Goal: Book appointment/travel/reservation

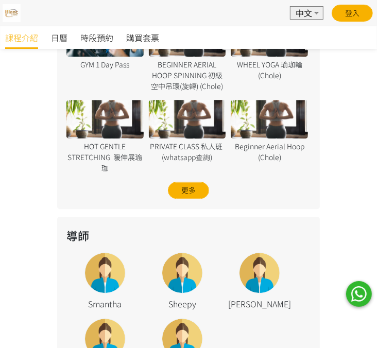
scroll to position [1087, 0]
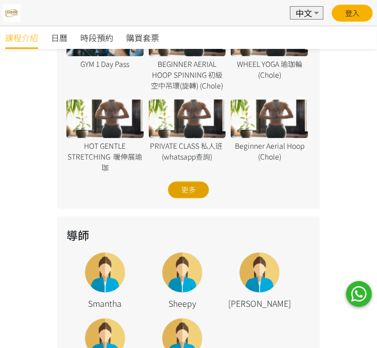
click at [193, 181] on div "更多" at bounding box center [188, 189] width 41 height 17
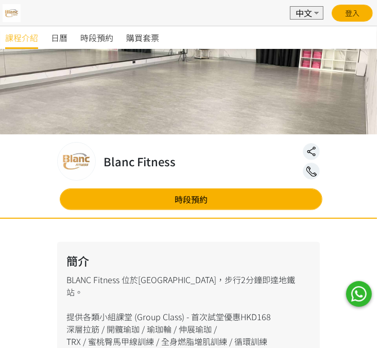
scroll to position [0, 0]
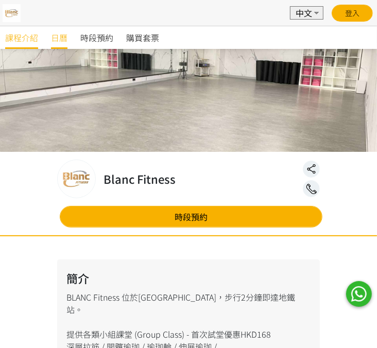
click at [55, 39] on span "日曆" at bounding box center [59, 37] width 16 height 12
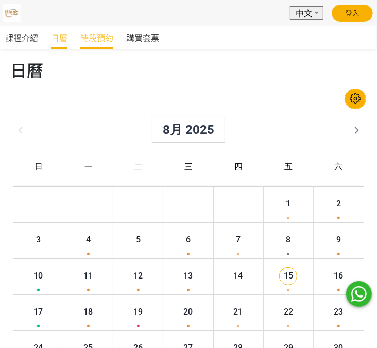
click at [103, 40] on span "時段預約" at bounding box center [96, 37] width 33 height 12
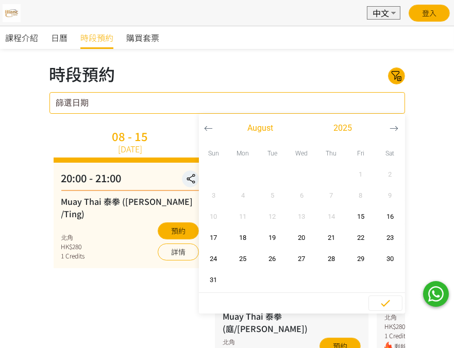
click at [348, 102] on input "篩選日期" at bounding box center [226, 103] width 355 height 22
click at [376, 73] on icon at bounding box center [396, 76] width 16 height 12
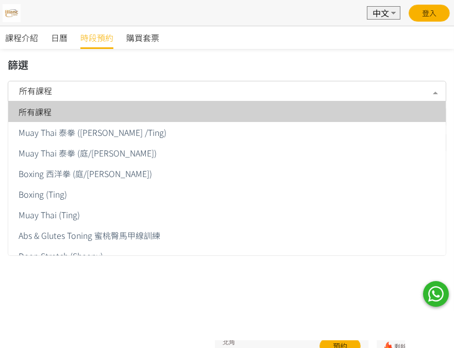
click at [376, 91] on div at bounding box center [435, 92] width 21 height 20
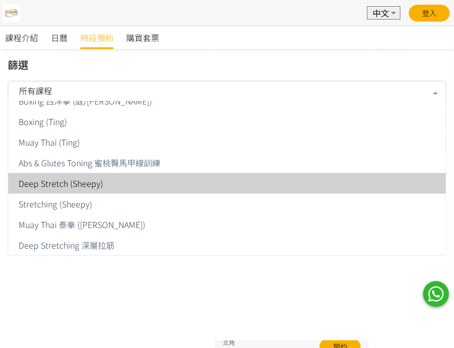
scroll to position [171, 0]
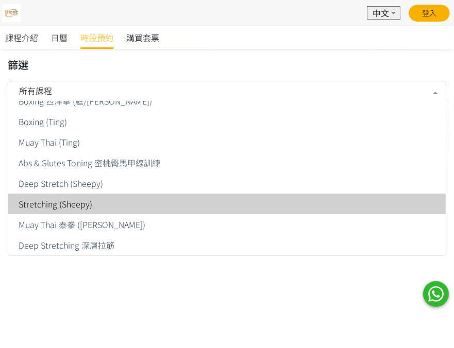
click at [136, 197] on span "Stretching (Sheepy)" at bounding box center [226, 204] width 437 height 21
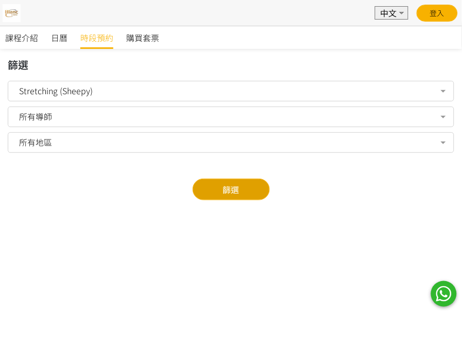
click at [232, 186] on button "篩選" at bounding box center [231, 190] width 77 height 22
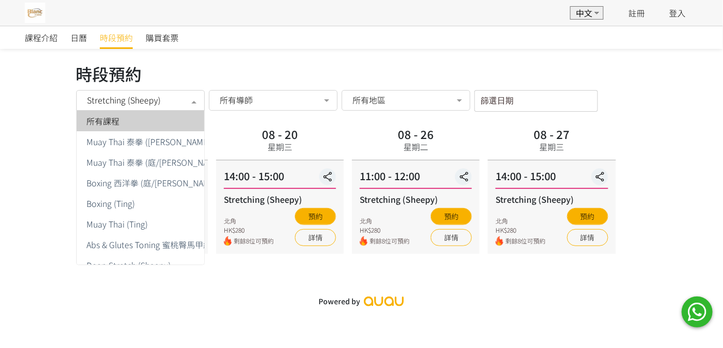
click at [192, 99] on div at bounding box center [194, 102] width 21 height 20
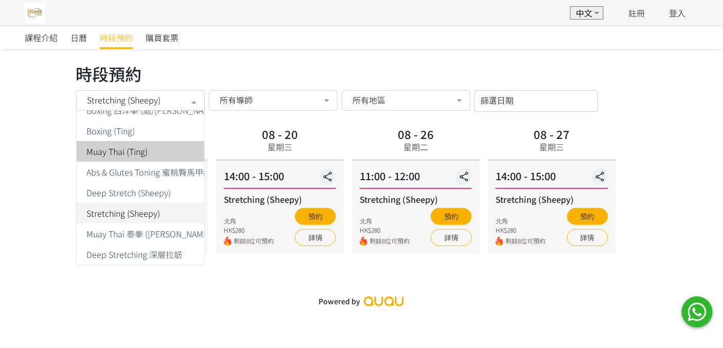
scroll to position [81, 0]
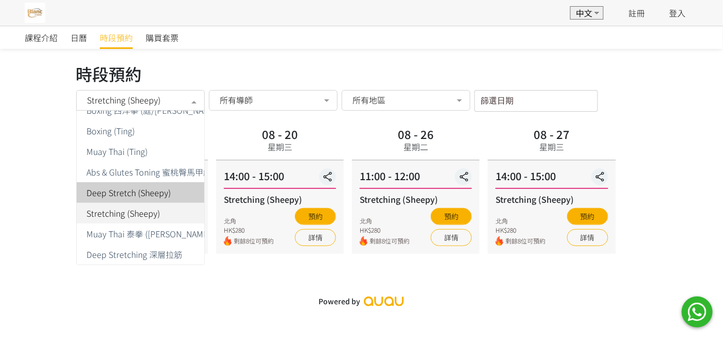
click at [160, 188] on span "Deep Stretch (Sheepy)" at bounding box center [129, 192] width 84 height 8
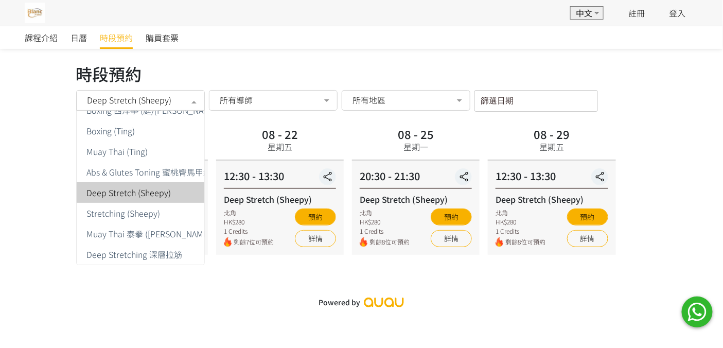
click at [197, 98] on div at bounding box center [194, 102] width 21 height 20
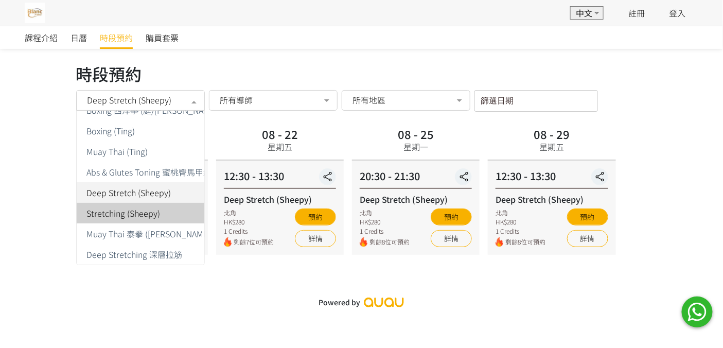
click at [146, 209] on span "Stretching (Sheepy)" at bounding box center [124, 213] width 74 height 8
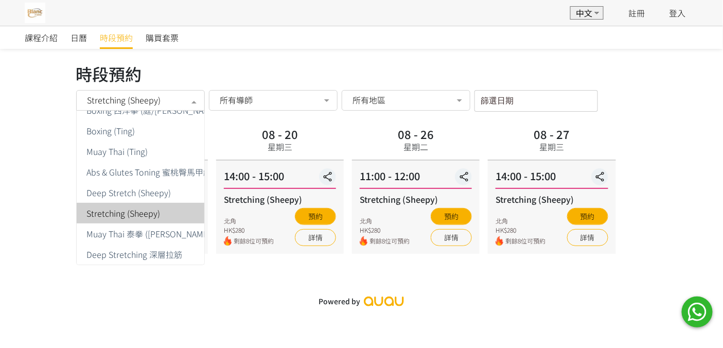
click at [194, 96] on div at bounding box center [194, 102] width 21 height 20
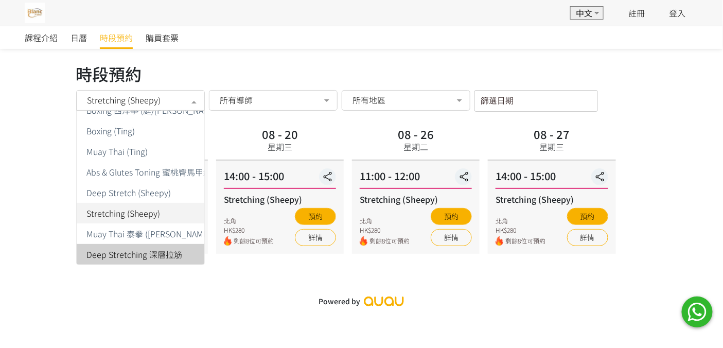
click at [163, 250] on span "Deep Stretching 深層拉筋" at bounding box center [135, 254] width 96 height 8
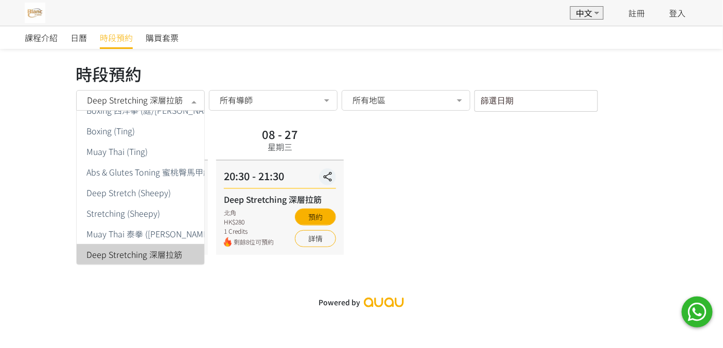
click at [195, 100] on div at bounding box center [194, 102] width 21 height 20
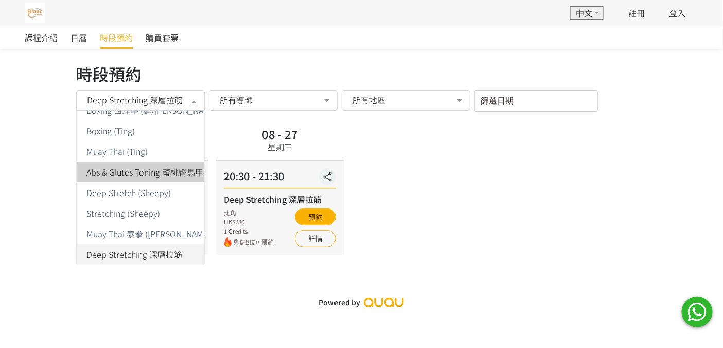
click at [140, 168] on span "Abs & Glutes Toning 蜜桃臀馬甲線訓練" at bounding box center [158, 172] width 142 height 8
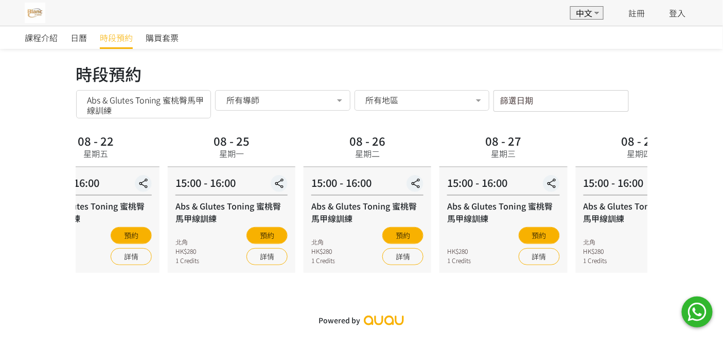
drag, startPoint x: 605, startPoint y: 231, endPoint x: 8, endPoint y: 188, distance: 598.7
click at [8, 188] on div "課程介紹 日曆 時段預約 購買套票 時段預約 時段預約 Abs & Glutes Toning 蜜桃臀馬甲線訓練 所有課程 Muay Thai 泰拳 (Nic…" at bounding box center [361, 178] width 723 height 305
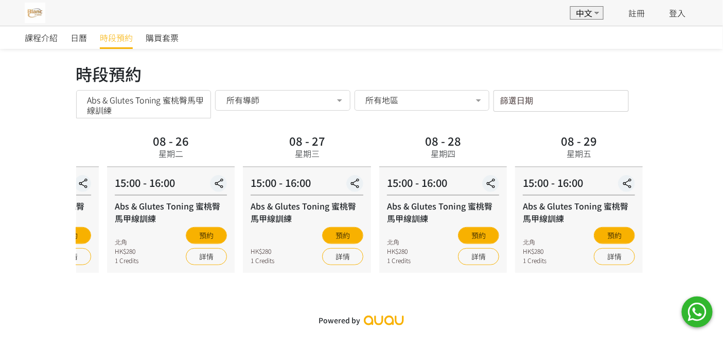
click at [199, 105] on div at bounding box center [200, 102] width 21 height 20
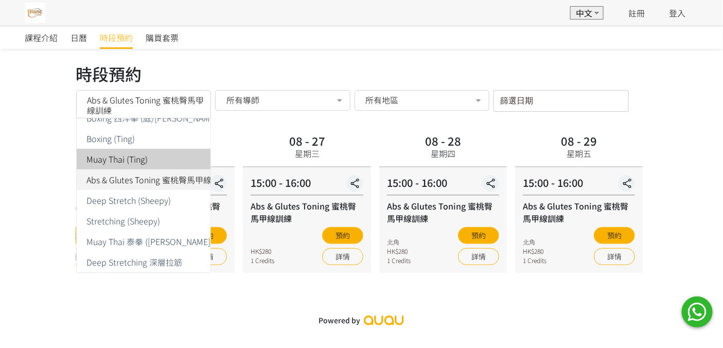
scroll to position [81, 0]
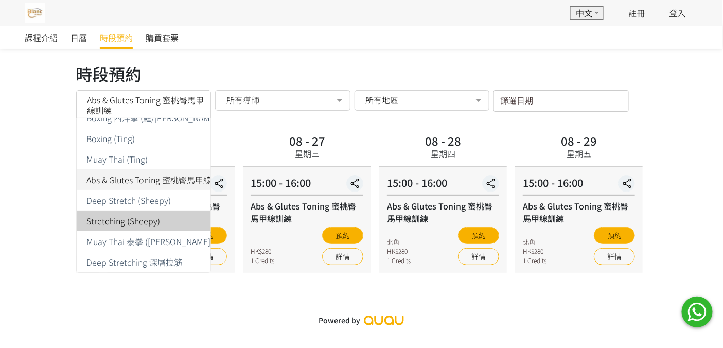
click at [147, 217] on span "Stretching (Sheepy)" at bounding box center [124, 221] width 74 height 8
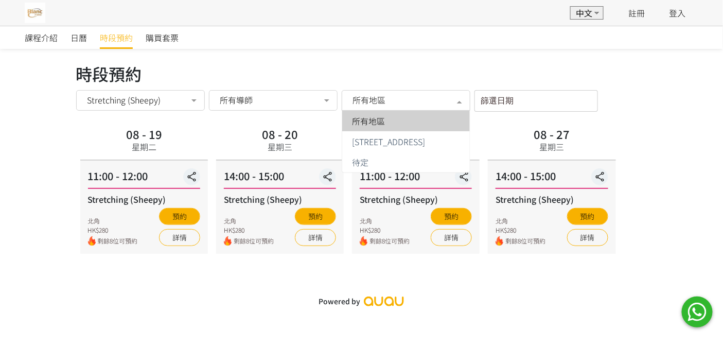
click at [376, 99] on div "所有地區" at bounding box center [406, 100] width 114 height 10
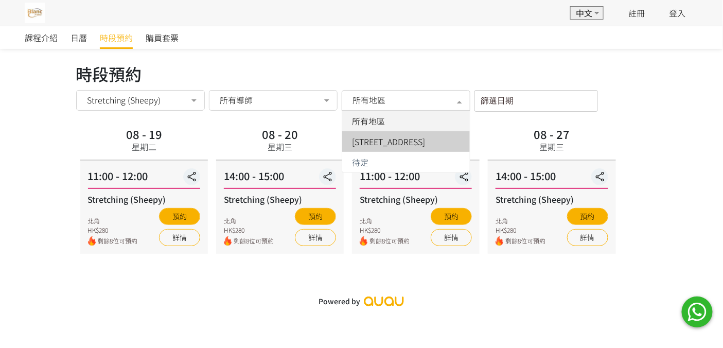
click at [376, 144] on span "炮台山英皇道250號北角城中心1樓106號舖" at bounding box center [389, 141] width 73 height 8
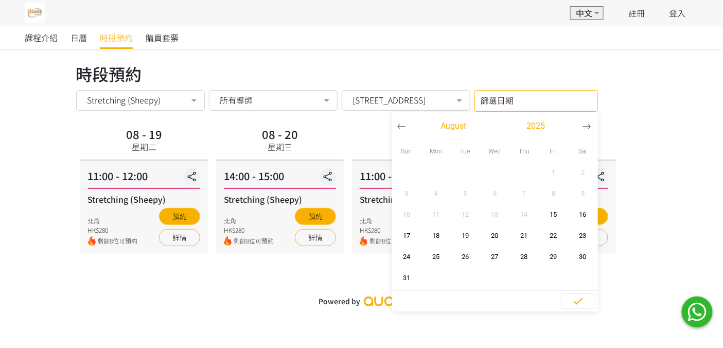
click at [376, 105] on input "篩選日期" at bounding box center [537, 101] width 124 height 22
click at [335, 96] on div "所有導師 所有導師 Smantha Sheepy Jill Jarvia Jessie No elements found. Consider changin…" at bounding box center [273, 101] width 129 height 22
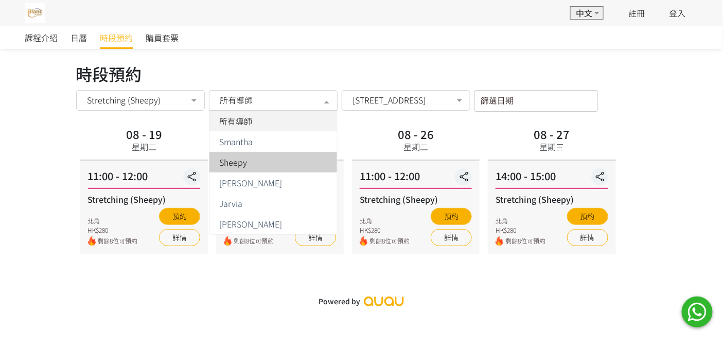
click at [300, 163] on div "Sheepy" at bounding box center [273, 162] width 115 height 8
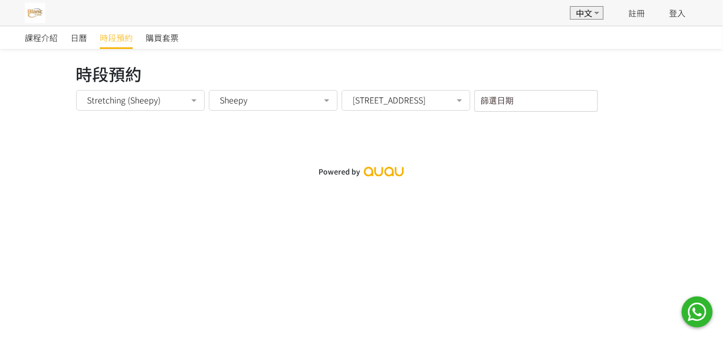
click at [199, 97] on div at bounding box center [194, 102] width 21 height 20
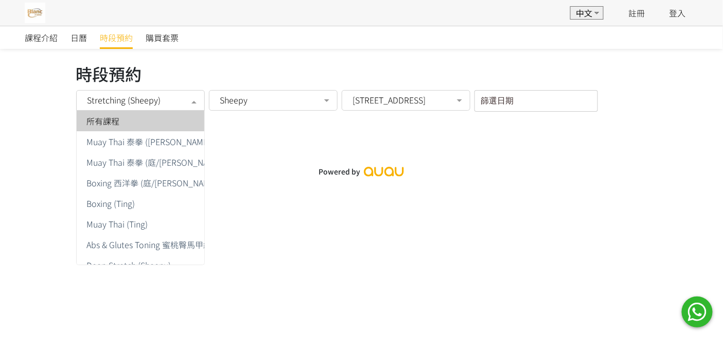
click at [162, 124] on div "所有課程" at bounding box center [159, 121] width 152 height 8
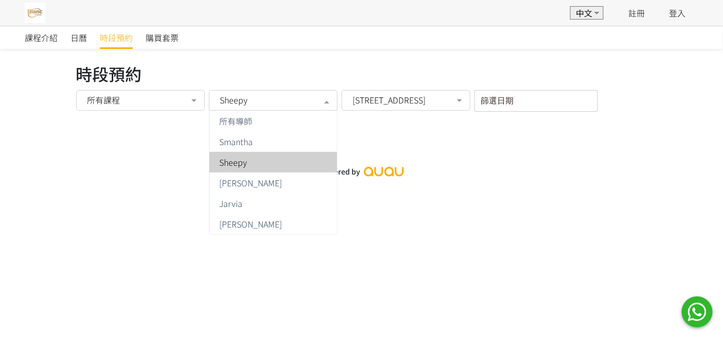
click at [337, 98] on div at bounding box center [327, 102] width 21 height 20
click at [270, 161] on div "Sheepy" at bounding box center [273, 162] width 115 height 8
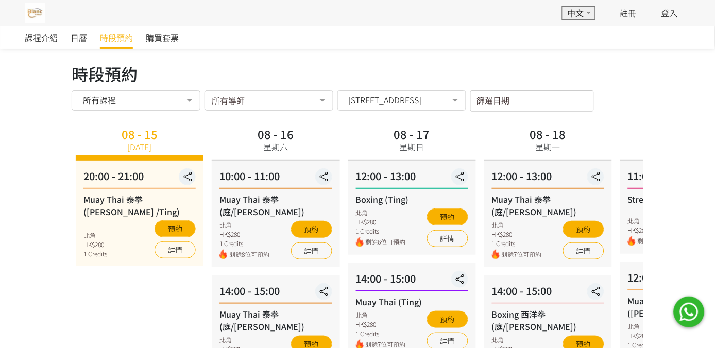
click at [333, 96] on div at bounding box center [322, 102] width 21 height 20
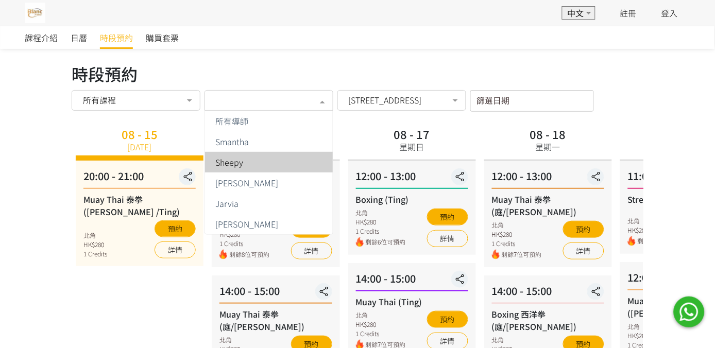
click at [305, 160] on div "Sheepy" at bounding box center [268, 162] width 115 height 8
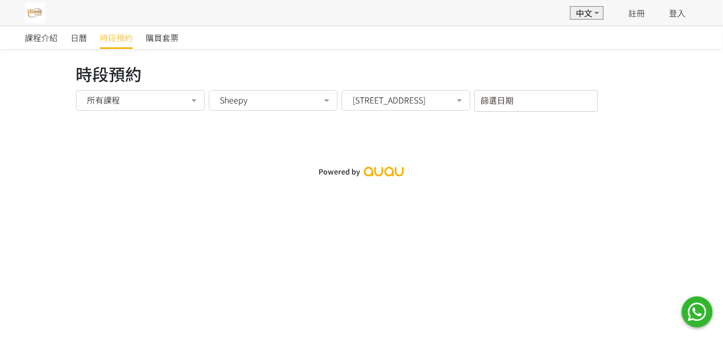
click at [330, 103] on div "Sheepy" at bounding box center [273, 100] width 114 height 10
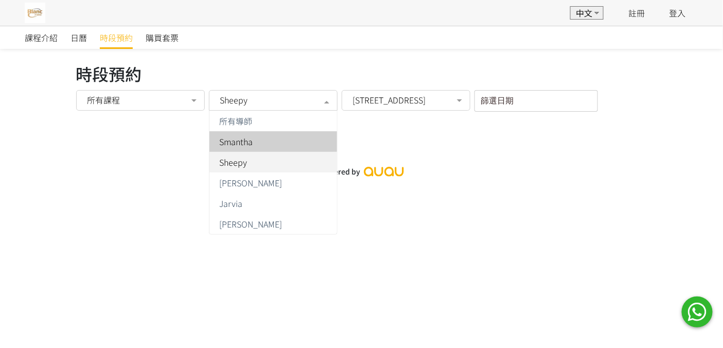
click at [312, 140] on div "Smantha" at bounding box center [273, 141] width 115 height 8
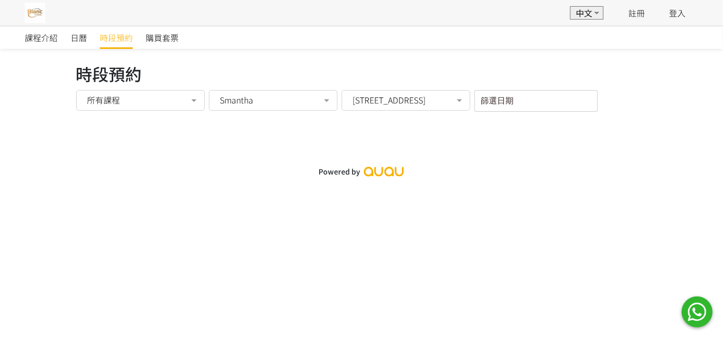
click at [330, 103] on div "Smantha" at bounding box center [273, 100] width 114 height 10
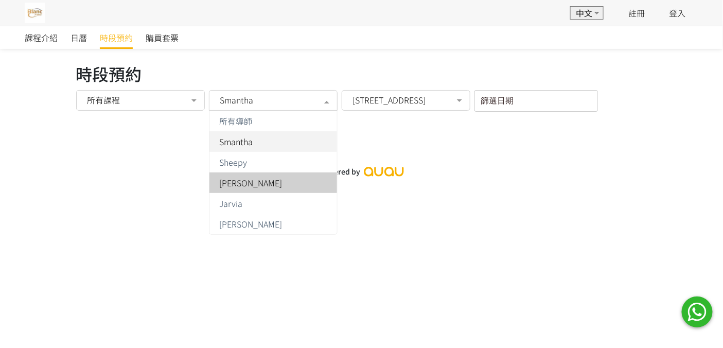
click at [302, 177] on span "[PERSON_NAME]" at bounding box center [274, 182] width 128 height 21
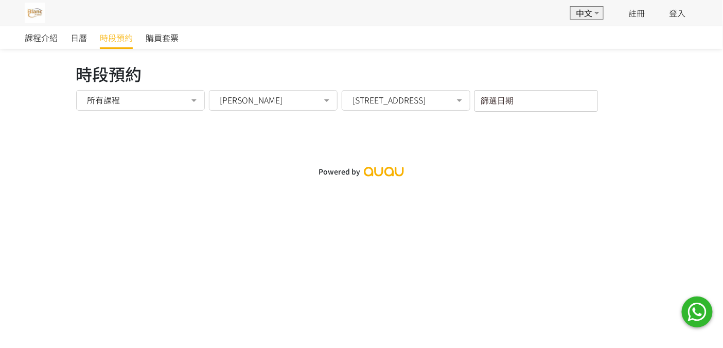
click at [337, 98] on div at bounding box center [327, 102] width 21 height 20
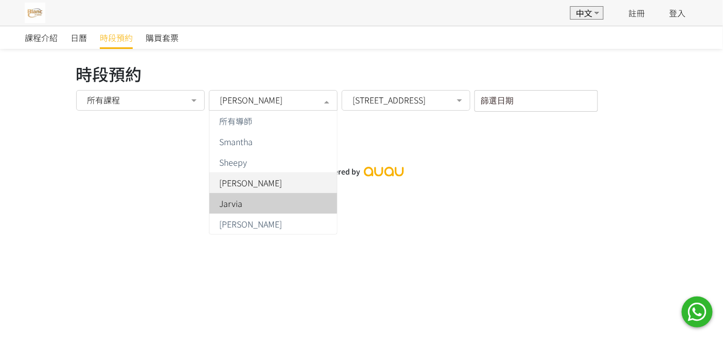
click at [310, 200] on div "Jarvia" at bounding box center [273, 203] width 115 height 8
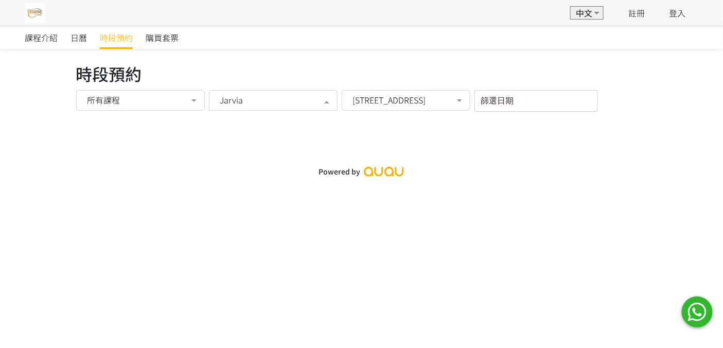
click at [337, 99] on div at bounding box center [327, 102] width 21 height 20
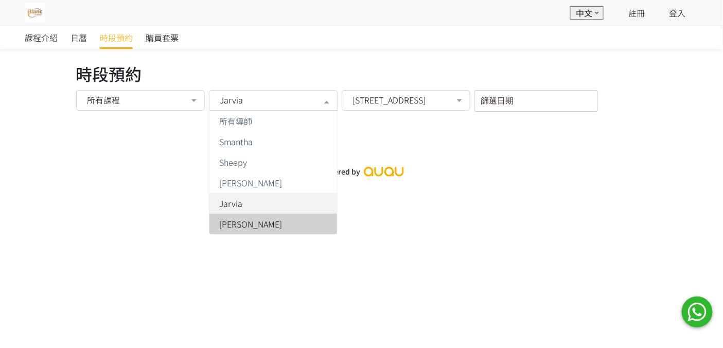
click at [321, 215] on span "[PERSON_NAME]" at bounding box center [274, 224] width 128 height 21
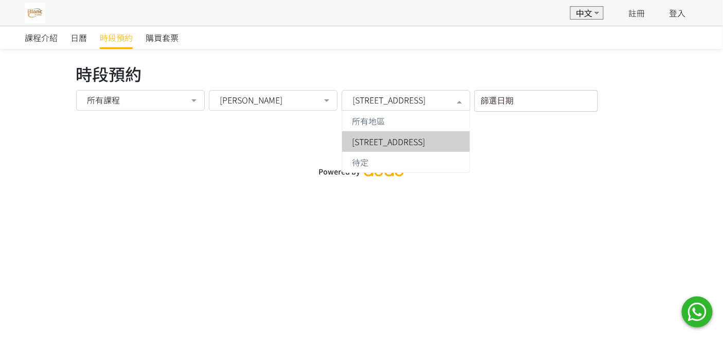
click at [376, 105] on span "炮台山英皇道250號北角城中心1樓106號舖" at bounding box center [389, 100] width 73 height 10
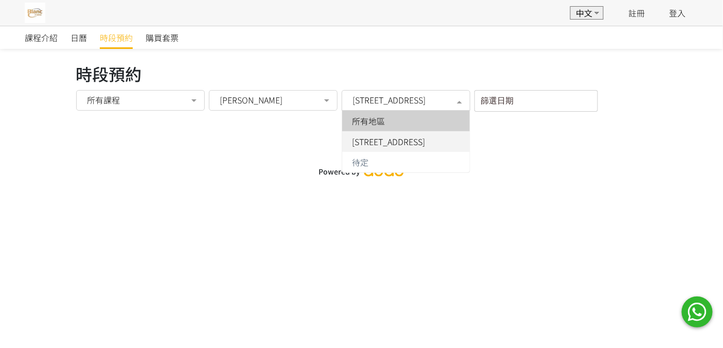
click at [376, 125] on div "所有地區" at bounding box center [406, 121] width 115 height 8
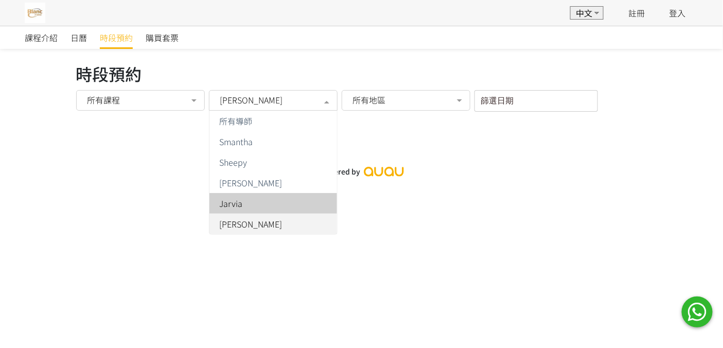
click at [301, 101] on div "[PERSON_NAME]" at bounding box center [273, 100] width 114 height 10
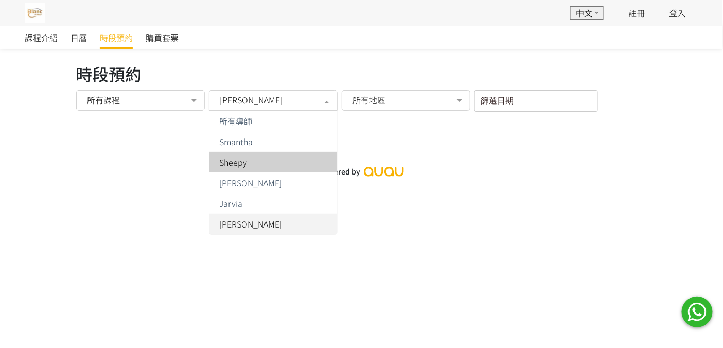
click at [286, 162] on div "Sheepy" at bounding box center [273, 162] width 115 height 8
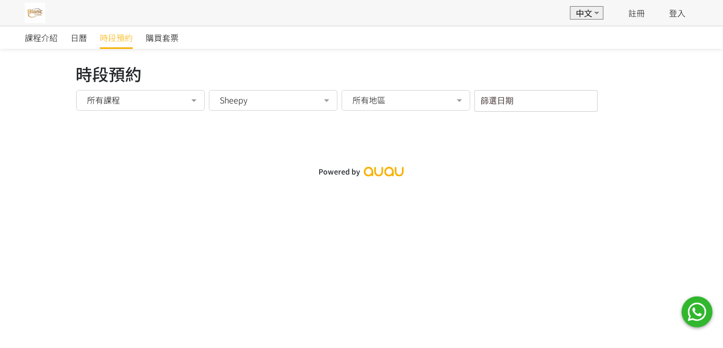
click at [184, 101] on div at bounding box center [194, 102] width 21 height 20
click at [170, 37] on span "購買套票" at bounding box center [162, 37] width 33 height 12
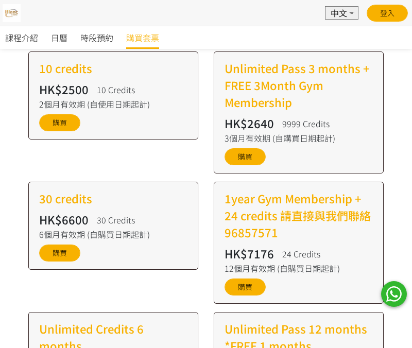
scroll to position [343, 0]
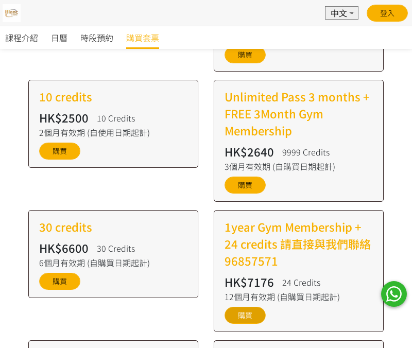
click at [250, 314] on link "購買" at bounding box center [244, 315] width 41 height 17
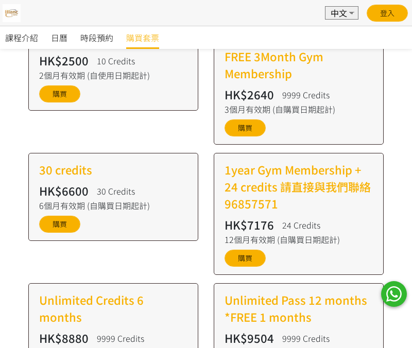
scroll to position [0, 0]
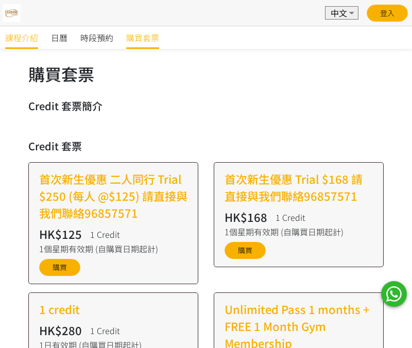
click at [22, 42] on span "課程介紹" at bounding box center [21, 37] width 33 height 12
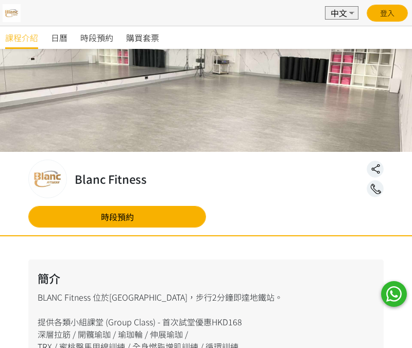
scroll to position [840, 0]
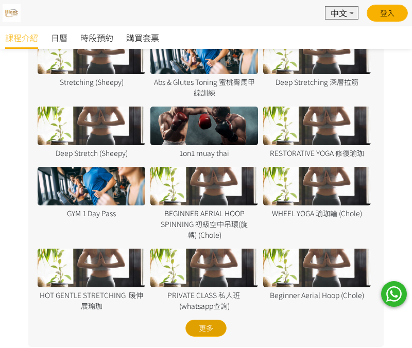
click at [211, 324] on div "更多" at bounding box center [205, 328] width 41 height 17
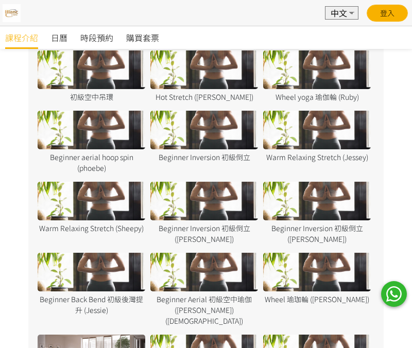
scroll to position [1355, 0]
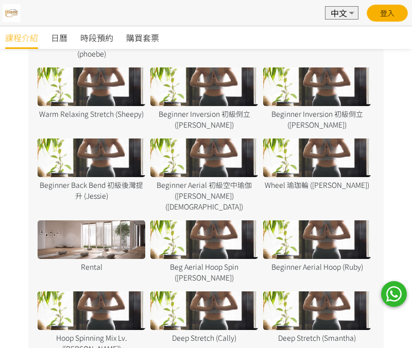
click at [189, 234] on div at bounding box center [204, 239] width 108 height 39
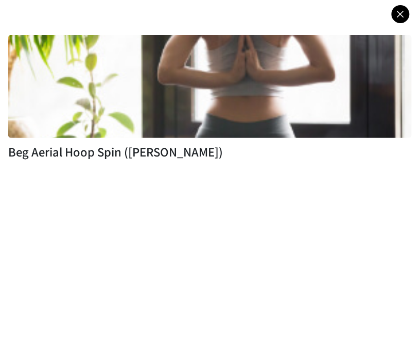
click at [400, 13] on icon at bounding box center [401, 14] width 18 height 13
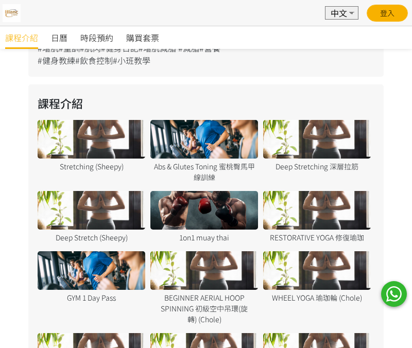
scroll to position [783, 0]
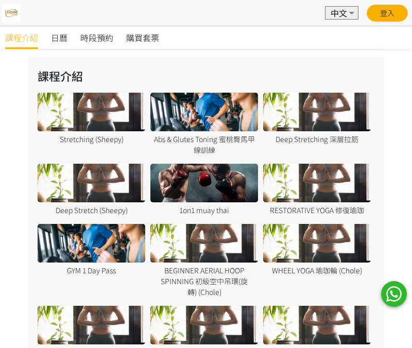
click at [99, 113] on div at bounding box center [92, 112] width 108 height 39
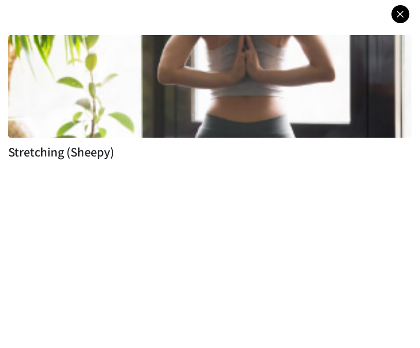
click at [403, 8] on icon at bounding box center [401, 14] width 18 height 13
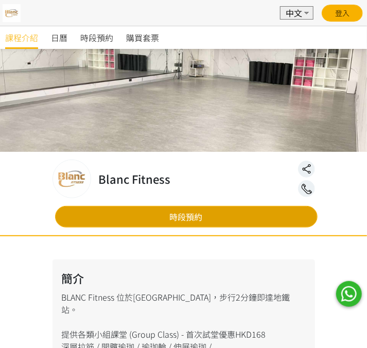
click at [184, 215] on link "時段預約" at bounding box center [186, 217] width 263 height 22
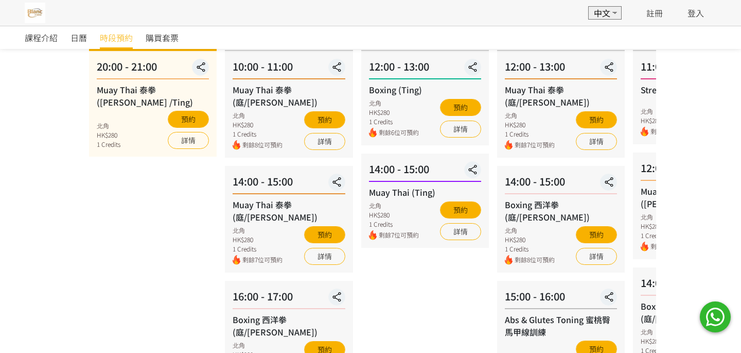
scroll to position [171, 0]
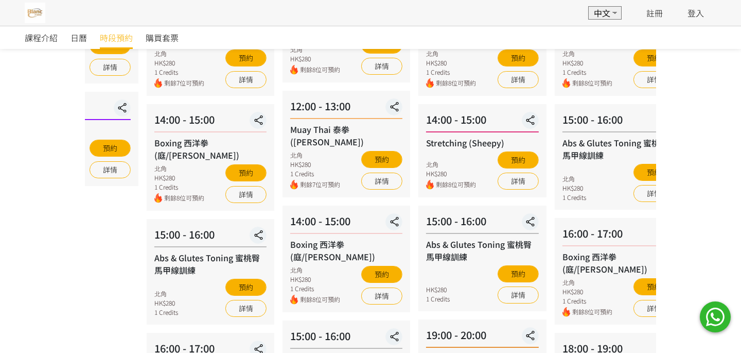
click at [213, 171] on div "北角 HK$280 1 Credits 剩餘8位可預約 預約 詳情" at bounding box center [210, 183] width 112 height 39
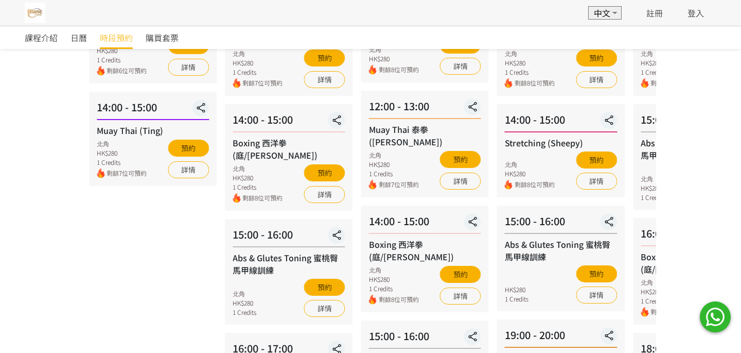
scroll to position [286, 0]
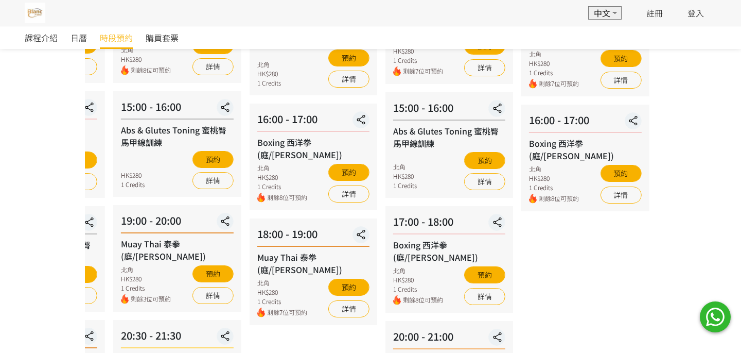
click at [195, 205] on div "19:00 - 20:00 Muay Thai 泰拳 (庭/Nick) 北角 HK$280 1 Credits 剩餘3位可預約 預約 詳情" at bounding box center [177, 258] width 128 height 107
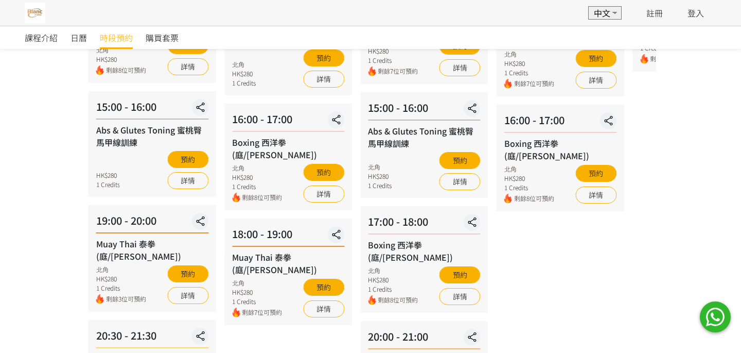
click at [367, 310] on div "08 - 23 星期六 10:00 - 11:00 Muay Thai 泰拳 (庭/Nick) 北角 HK$280 1 Credits 剩餘8位可預約 預約 …" at bounding box center [561, 190] width 136 height 704
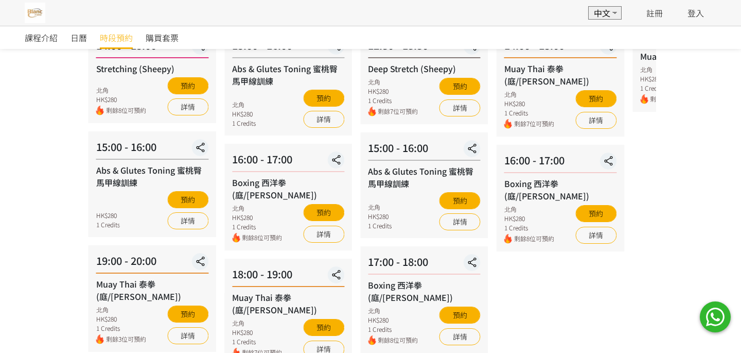
scroll to position [171, 0]
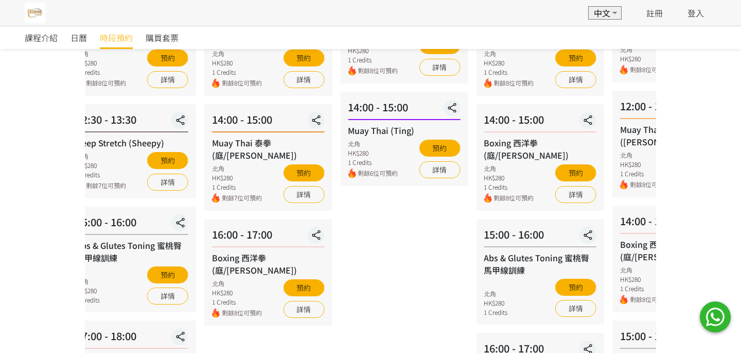
click at [212, 136] on div "Muay Thai 泰拳 (庭/Nick)" at bounding box center [268, 148] width 112 height 25
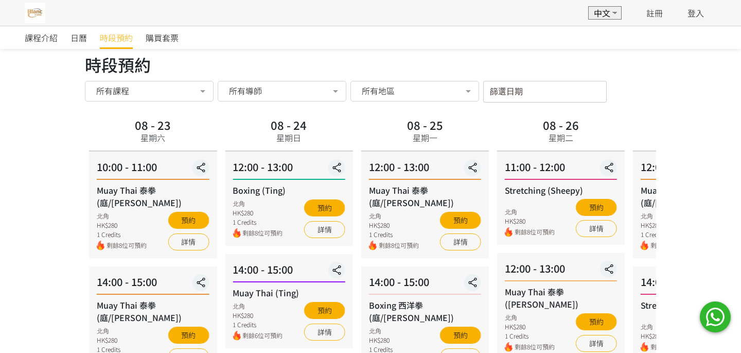
scroll to position [0, 0]
